Goal: Task Accomplishment & Management: Manage account settings

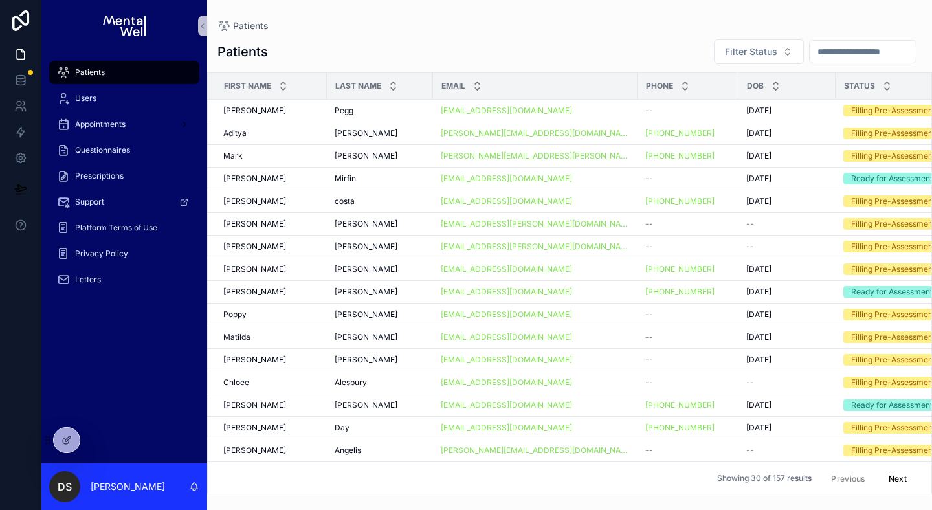
click at [818, 56] on input "scrollable content" at bounding box center [863, 52] width 106 height 18
type input "********"
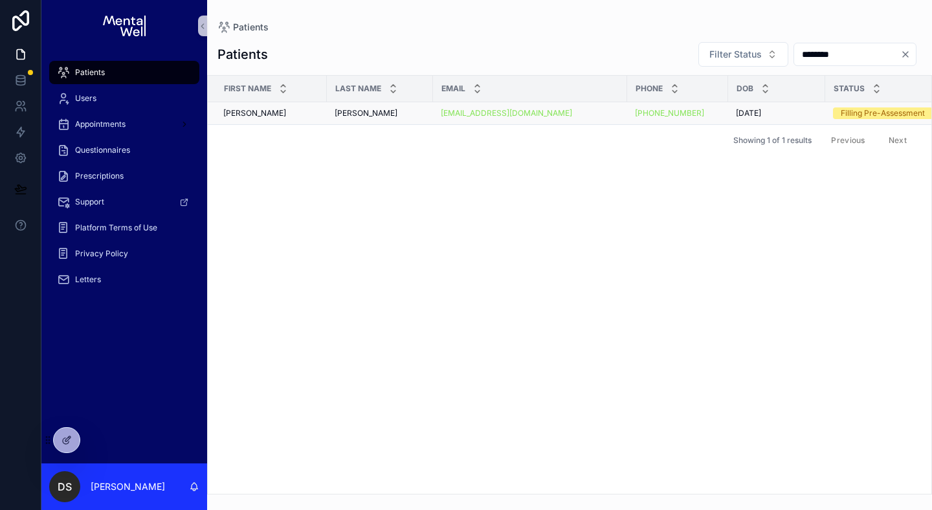
click at [372, 112] on div "[PERSON_NAME] [PERSON_NAME]" at bounding box center [380, 113] width 91 height 10
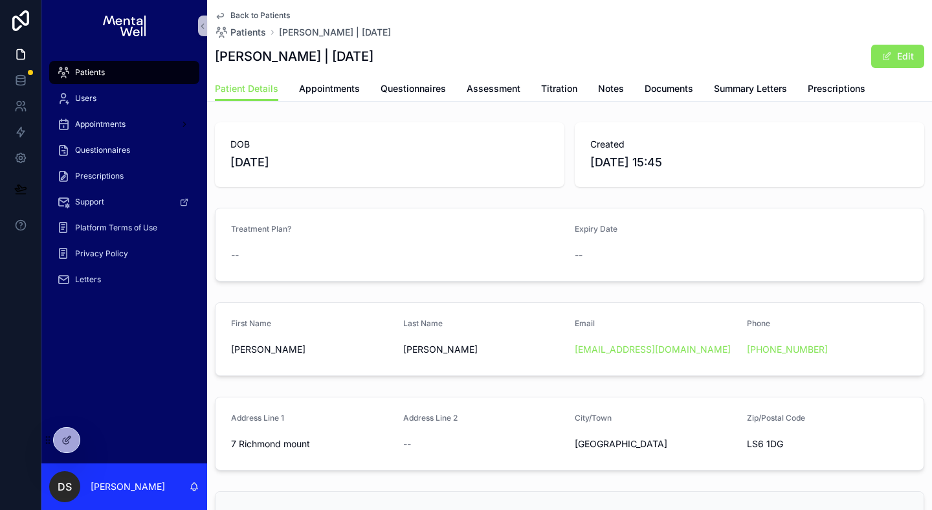
scroll to position [216, 0]
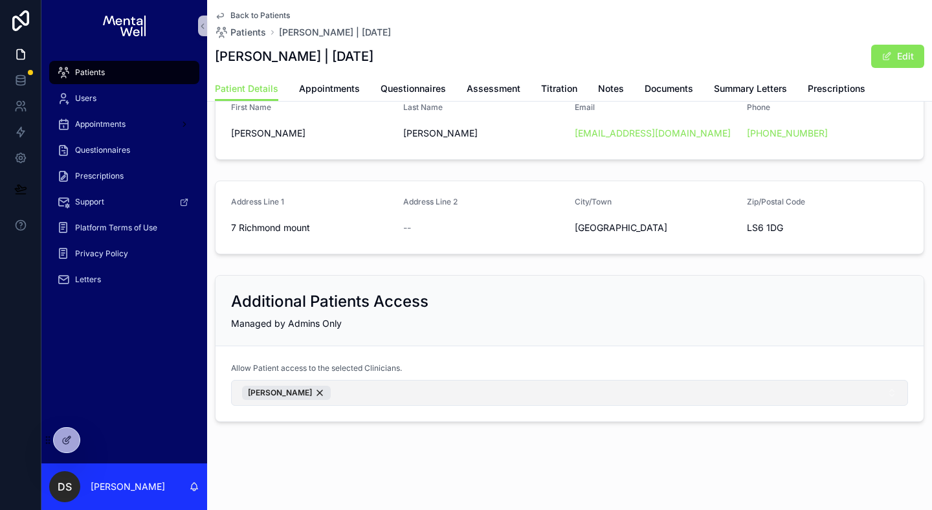
click at [358, 391] on button "[PERSON_NAME]" at bounding box center [569, 393] width 677 height 26
click at [315, 391] on div "[PERSON_NAME]" at bounding box center [286, 393] width 89 height 14
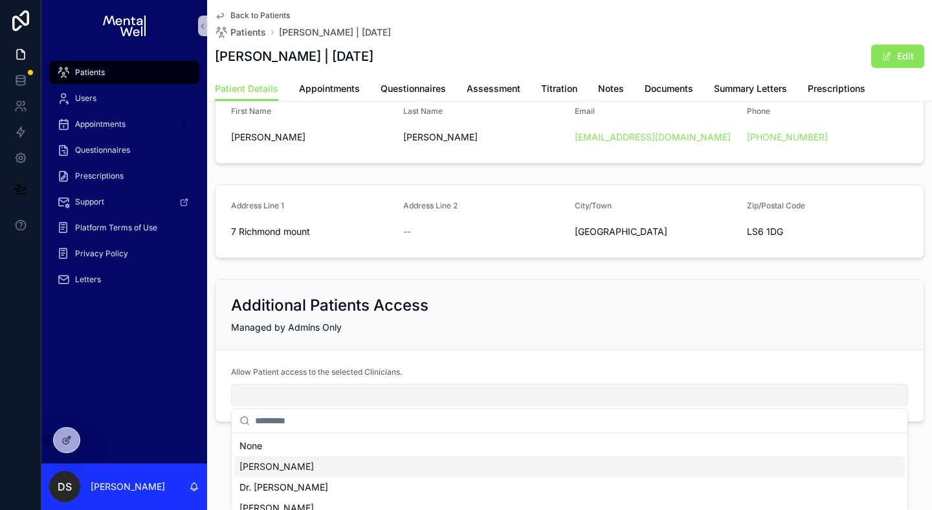
click at [293, 463] on span "[PERSON_NAME]" at bounding box center [277, 466] width 74 height 13
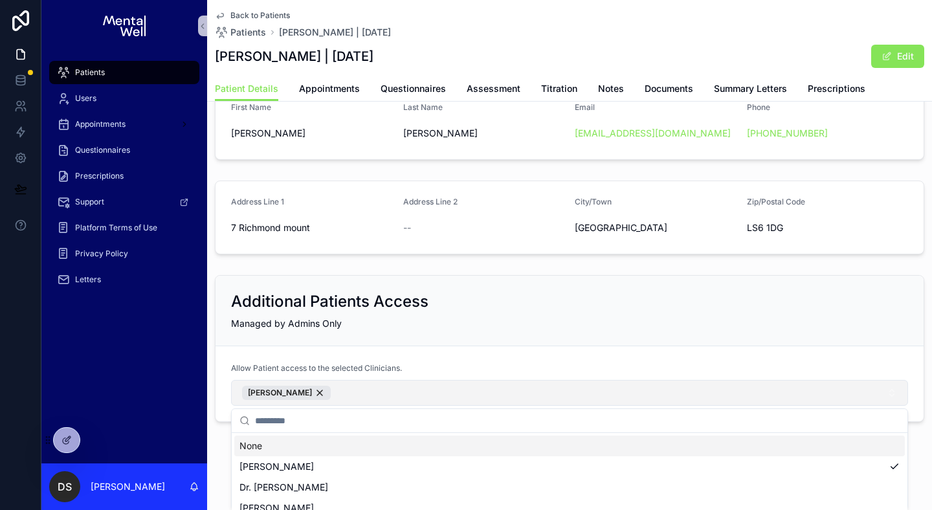
click at [489, 311] on div "Additional Patients Access" at bounding box center [569, 301] width 677 height 21
